Goal: Find contact information: Find contact information

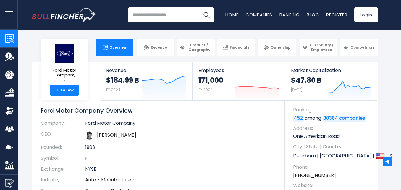
click at [308, 13] on link "Blog" at bounding box center [313, 15] width 12 height 6
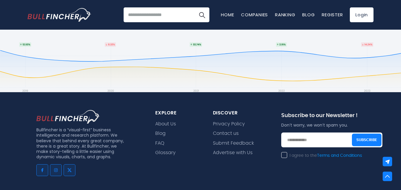
scroll to position [5858, 0]
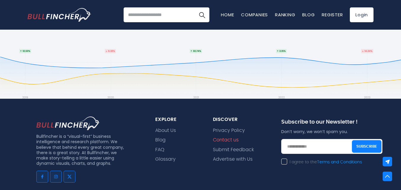
click at [228, 139] on link "Contact us" at bounding box center [226, 140] width 26 height 6
